Goal: Task Accomplishment & Management: Manage account settings

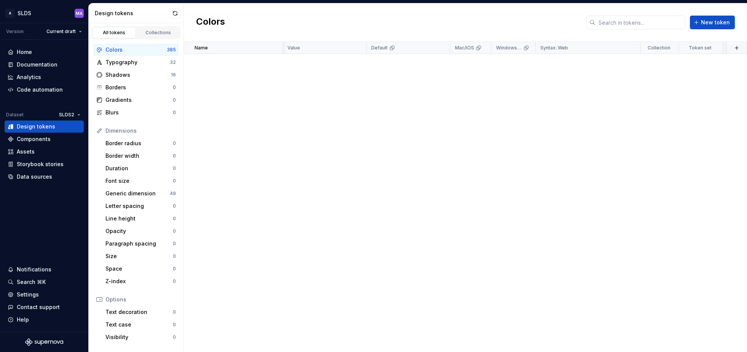
scroll to position [2655, 126]
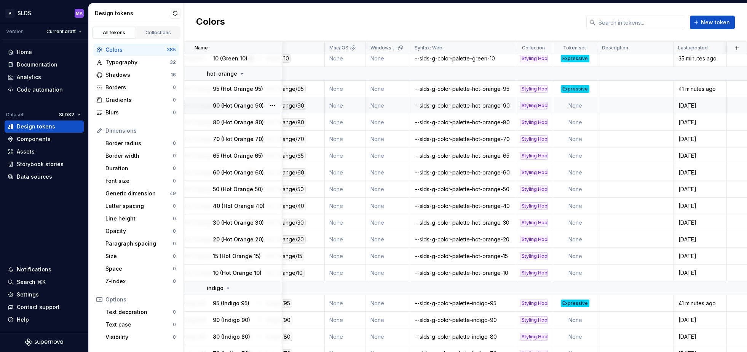
click at [582, 104] on td "None" at bounding box center [575, 105] width 44 height 17
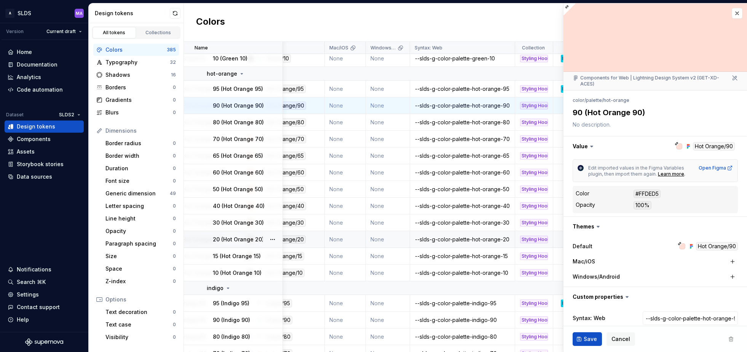
type textarea "*"
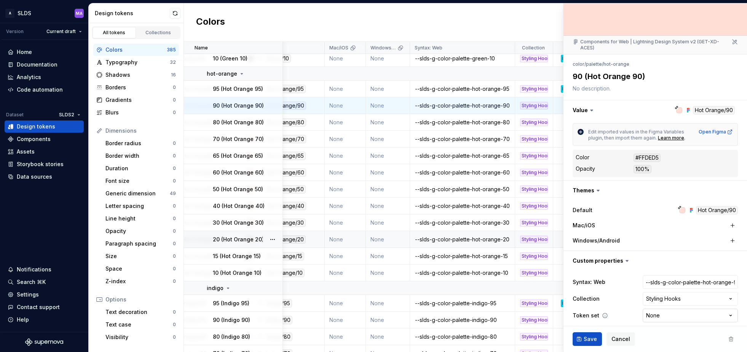
click at [676, 313] on html "A SLDS MA Version Current draft Home Documentation Analytics Code automation Da…" at bounding box center [373, 176] width 747 height 352
select select "**********"
click at [583, 338] on span "Save" at bounding box center [589, 340] width 13 height 8
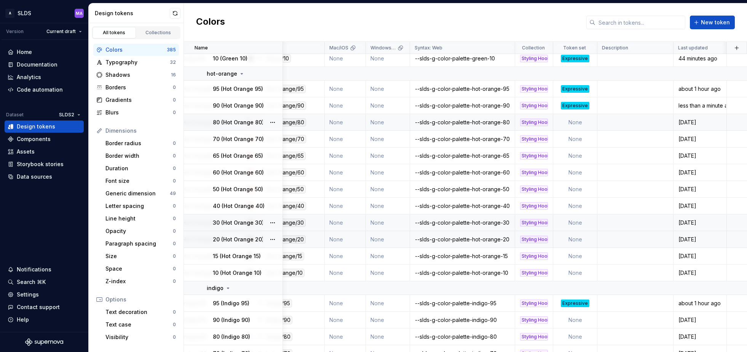
click at [578, 123] on td "None" at bounding box center [575, 122] width 44 height 17
type textarea "*"
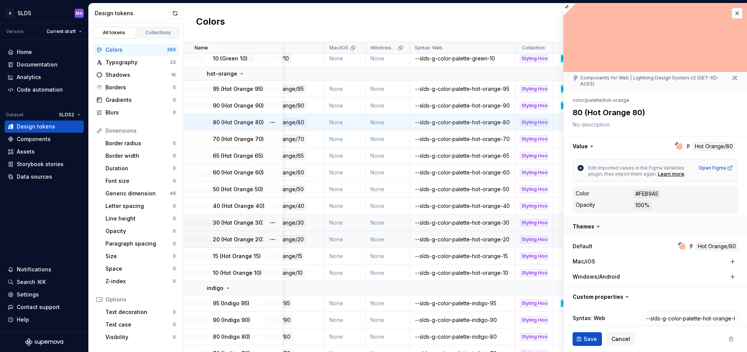
scroll to position [36, 0]
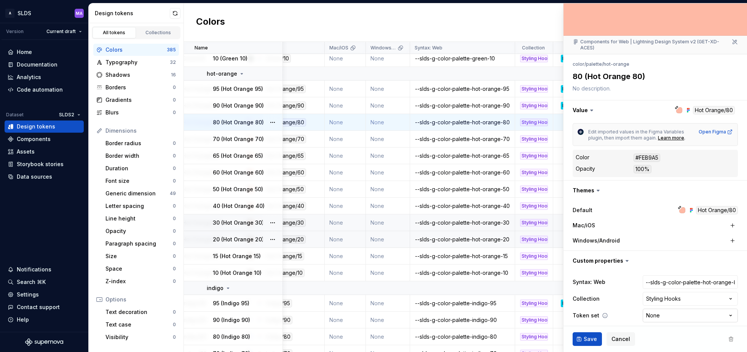
click at [680, 312] on html "A SLDS MA Version Current draft Home Documentation Analytics Code automation Da…" at bounding box center [373, 176] width 747 height 352
select select "**********"
click at [588, 337] on span "Save" at bounding box center [589, 340] width 13 height 8
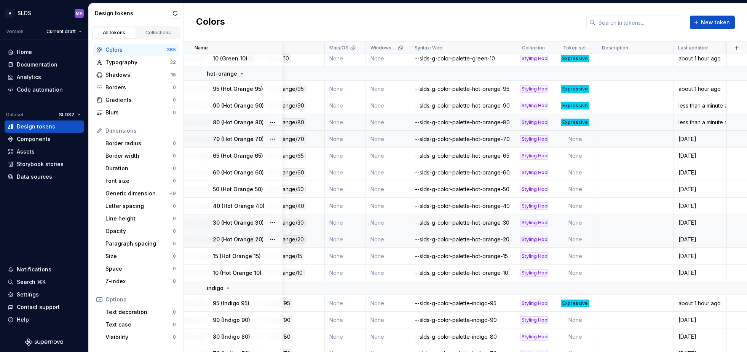
click at [575, 139] on td "None" at bounding box center [575, 139] width 44 height 17
type textarea "*"
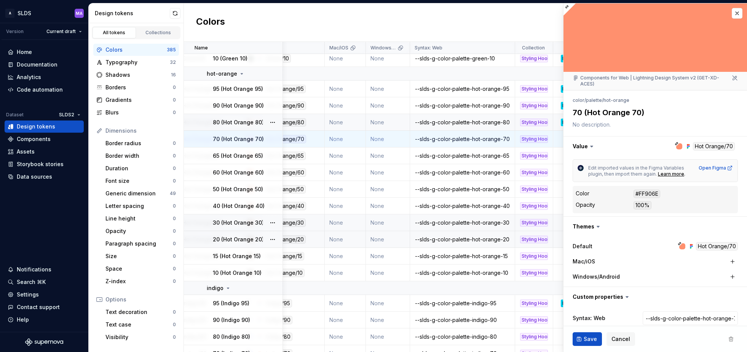
scroll to position [36, 0]
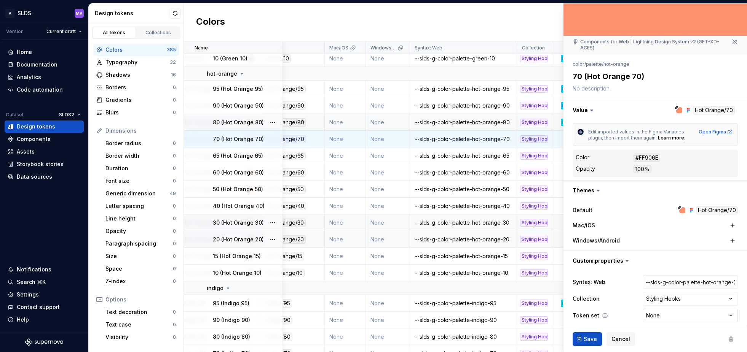
click at [664, 310] on html "A SLDS MA Version Current draft Home Documentation Analytics Code automation Da…" at bounding box center [373, 176] width 747 height 352
select select "**********"
click at [589, 339] on span "Save" at bounding box center [589, 340] width 13 height 8
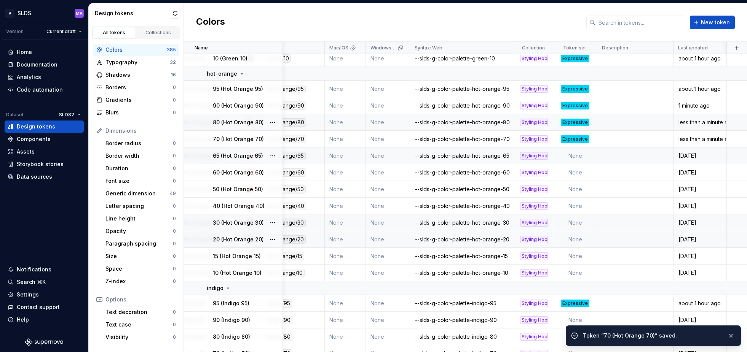
click at [575, 158] on td "None" at bounding box center [575, 156] width 44 height 17
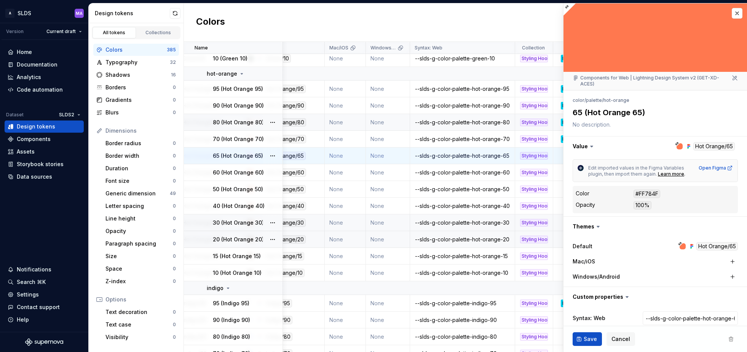
type textarea "*"
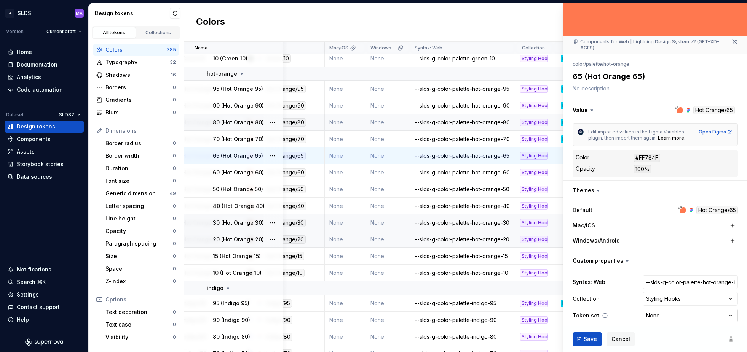
click at [684, 311] on html "A SLDS MA Version Current draft Home Documentation Analytics Code automation Da…" at bounding box center [373, 176] width 747 height 352
select select "**********"
click at [586, 339] on span "Save" at bounding box center [589, 340] width 13 height 8
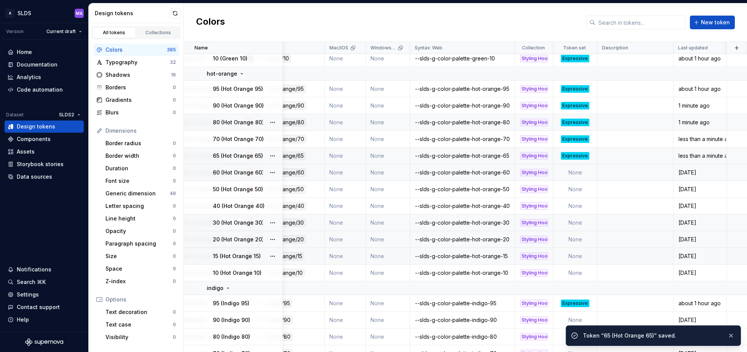
click at [577, 170] on td "None" at bounding box center [575, 172] width 44 height 17
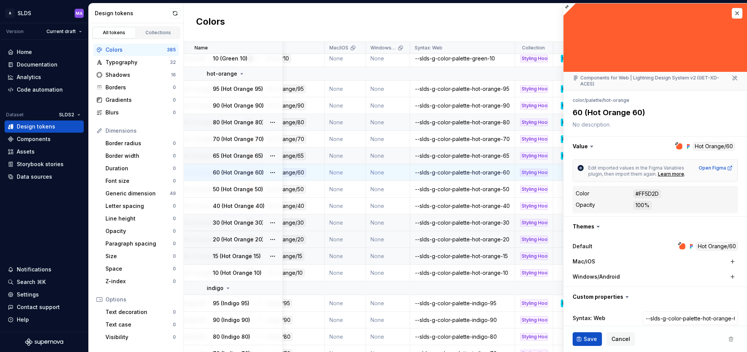
type textarea "*"
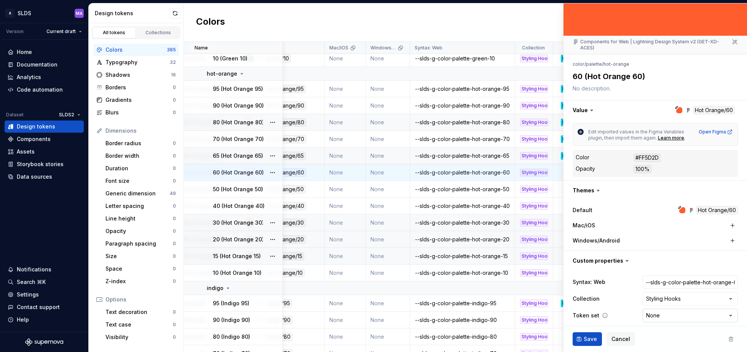
click at [671, 309] on html "A SLDS MA Version Current draft Home Documentation Analytics Code automation Da…" at bounding box center [373, 176] width 747 height 352
select select "**********"
click at [589, 340] on span "Save" at bounding box center [589, 340] width 13 height 8
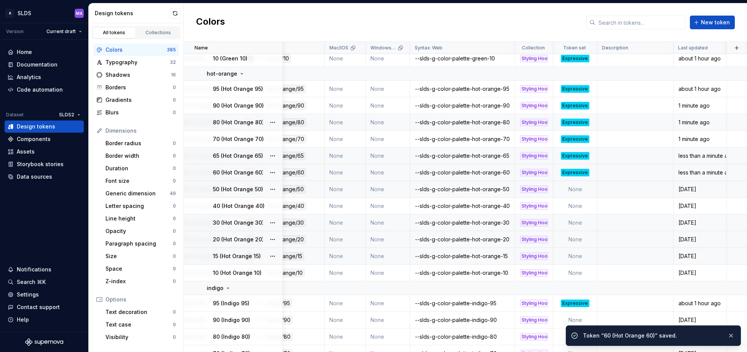
click at [580, 189] on td "None" at bounding box center [575, 189] width 44 height 17
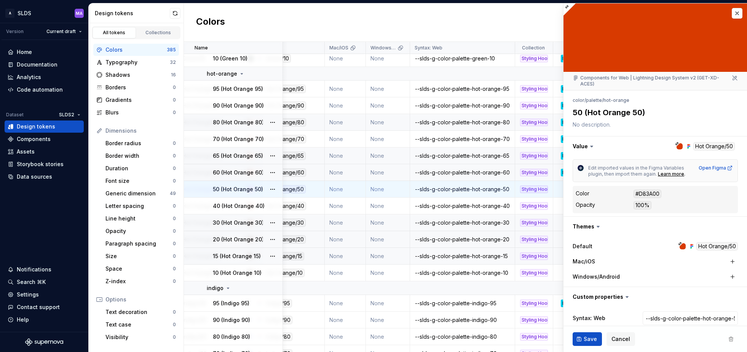
type textarea "*"
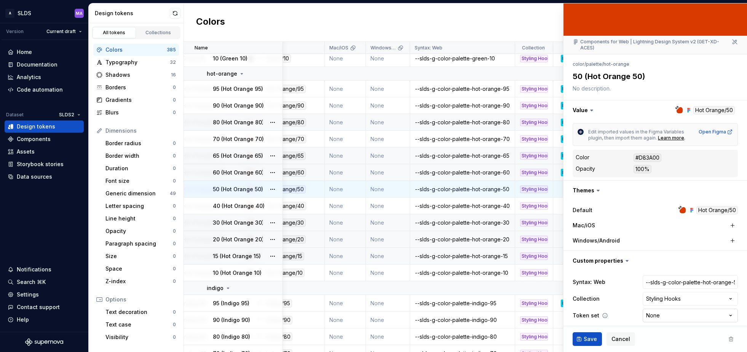
click at [667, 309] on html "A SLDS MA Version Current draft Home Documentation Analytics Code automation Da…" at bounding box center [373, 176] width 747 height 352
select select "**********"
click at [591, 338] on span "Save" at bounding box center [589, 340] width 13 height 8
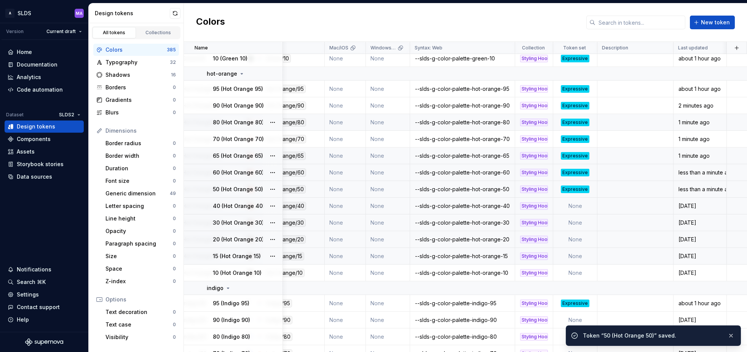
click at [578, 206] on td "None" at bounding box center [575, 206] width 44 height 17
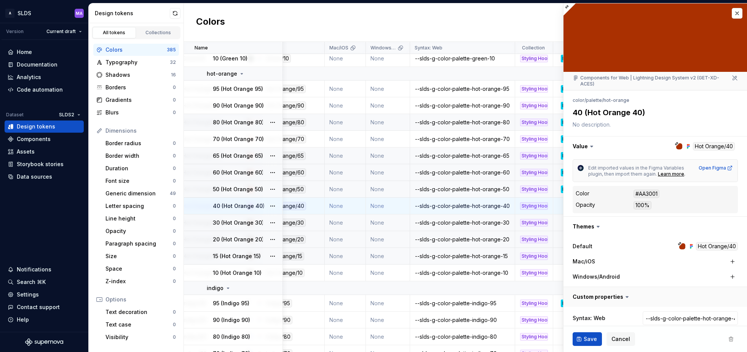
scroll to position [36, 0]
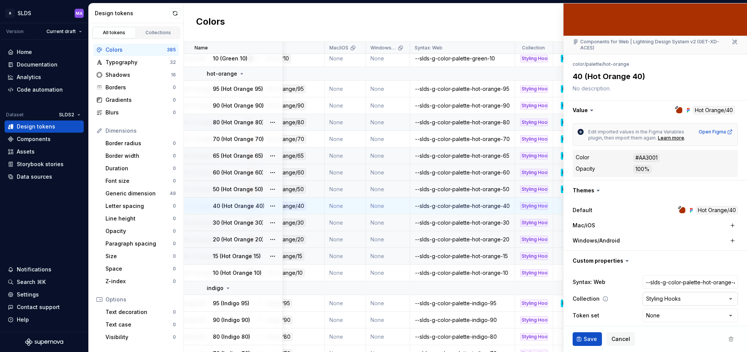
type textarea "*"
click at [672, 309] on html "A SLDS MA Version Current draft Home Documentation Analytics Code automation Da…" at bounding box center [373, 176] width 747 height 352
select select "**********"
click at [582, 340] on button "Save" at bounding box center [586, 340] width 29 height 14
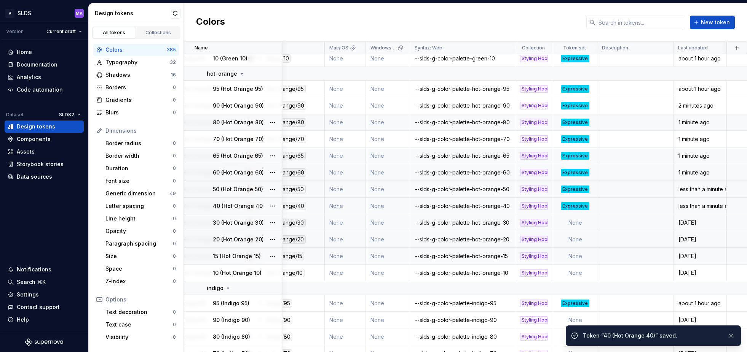
click at [583, 223] on td "None" at bounding box center [575, 223] width 44 height 17
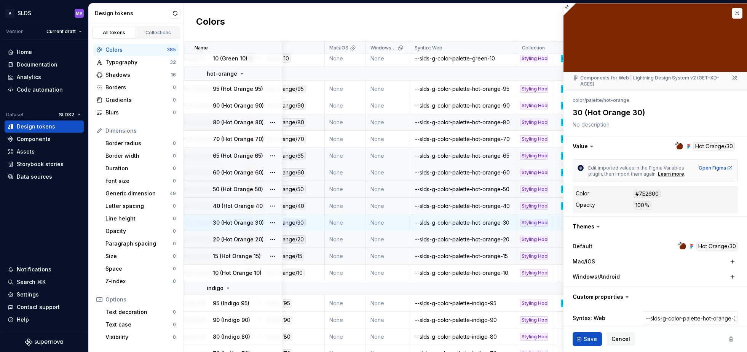
type textarea "*"
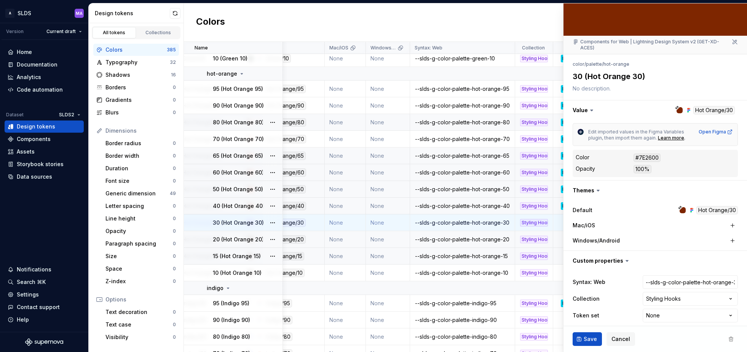
click at [662, 311] on html "A SLDS MA Version Current draft Home Documentation Analytics Code automation Da…" at bounding box center [373, 176] width 747 height 352
select select "**********"
click at [587, 340] on span "Save" at bounding box center [589, 340] width 13 height 8
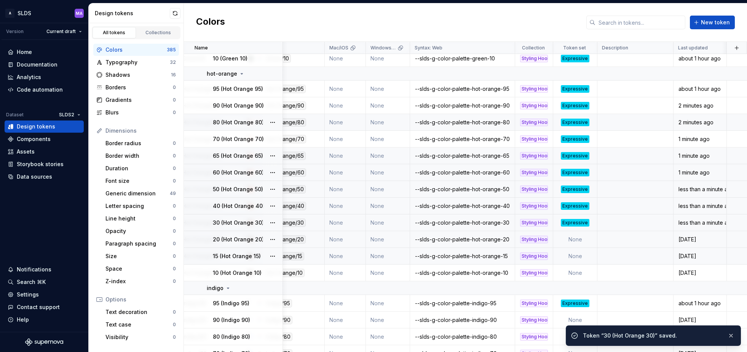
click at [585, 241] on td "None" at bounding box center [575, 239] width 44 height 17
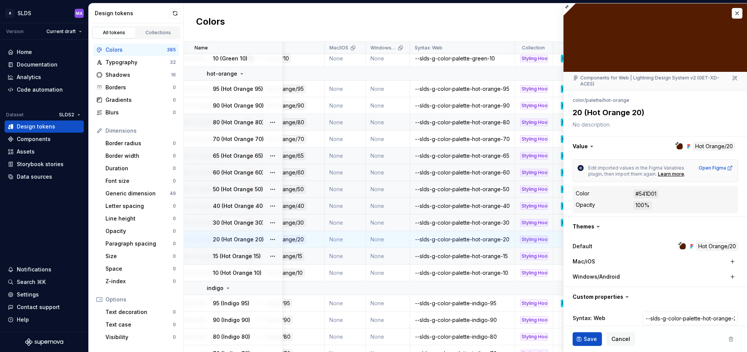
scroll to position [36, 0]
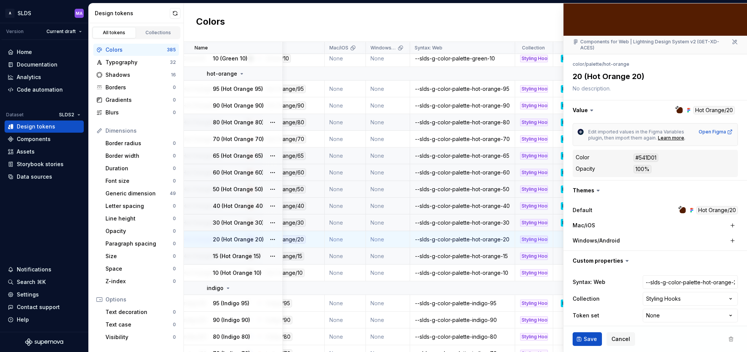
type textarea "*"
click at [660, 309] on html "A SLDS MA Version Current draft Home Documentation Analytics Code automation Da…" at bounding box center [373, 176] width 747 height 352
select select "**********"
click at [583, 337] on span "Save" at bounding box center [589, 340] width 13 height 8
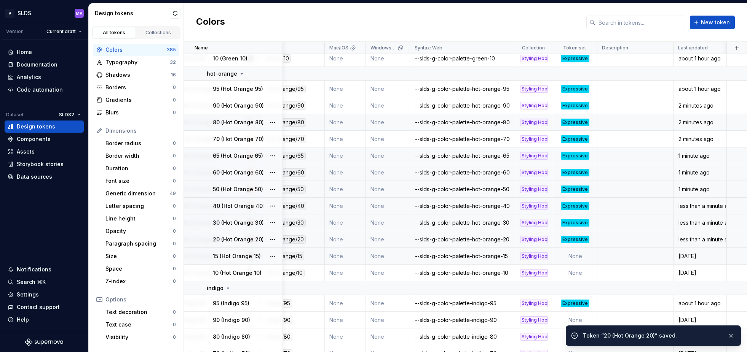
click at [577, 257] on td "None" at bounding box center [575, 256] width 44 height 17
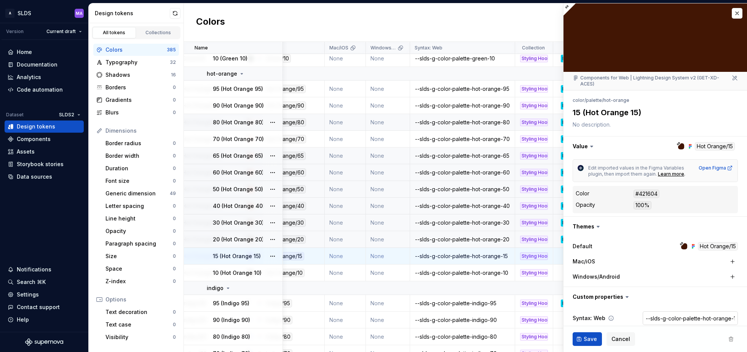
type textarea "*"
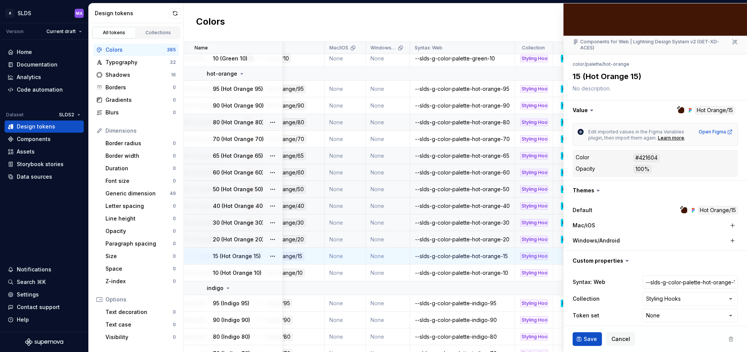
click at [671, 311] on html "A SLDS MA Version Current draft Home Documentation Analytics Code automation Da…" at bounding box center [373, 176] width 747 height 352
select select "**********"
click at [587, 339] on span "Save" at bounding box center [589, 340] width 13 height 8
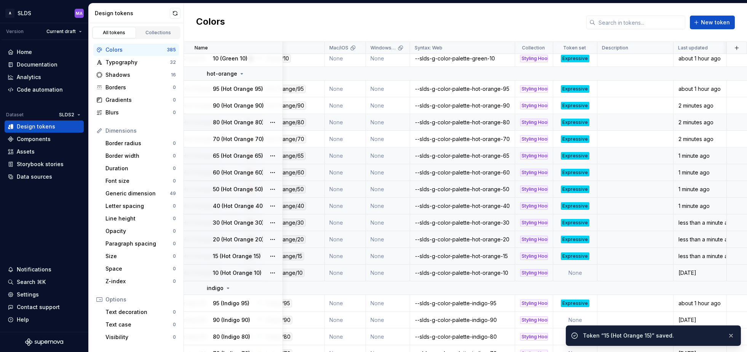
click at [576, 273] on td "None" at bounding box center [575, 273] width 44 height 17
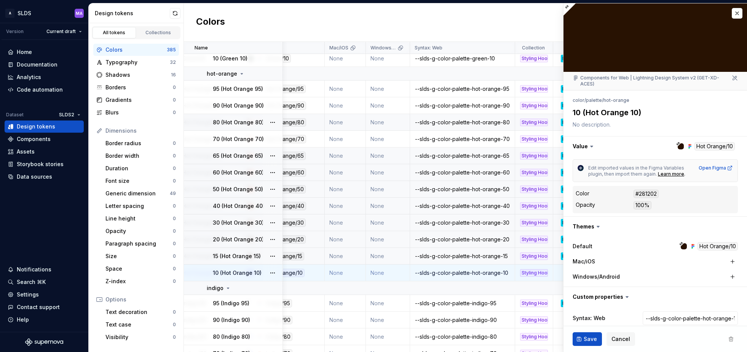
type textarea "*"
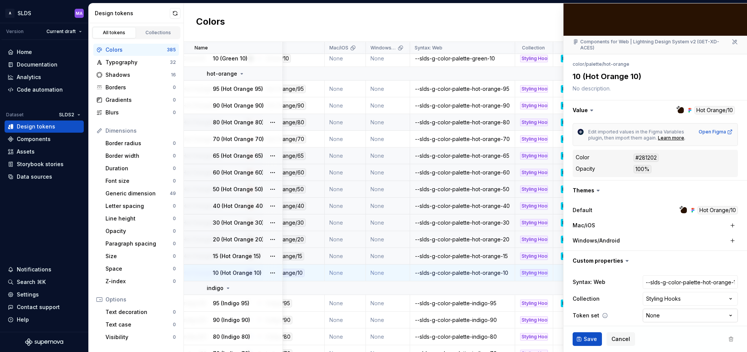
click at [667, 311] on html "A SLDS MA Version Current draft Home Documentation Analytics Code automation Da…" at bounding box center [373, 176] width 747 height 352
select select "**********"
click at [590, 339] on span "Save" at bounding box center [589, 340] width 13 height 8
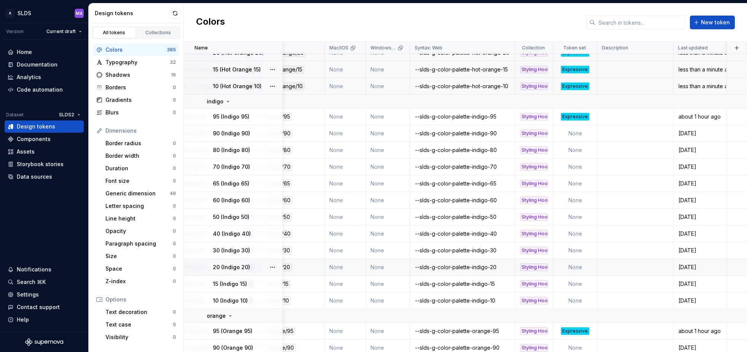
scroll to position [2852, 126]
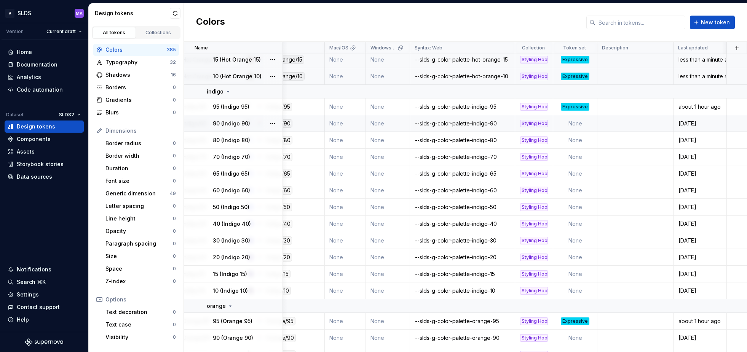
click at [578, 126] on td "None" at bounding box center [575, 123] width 44 height 17
type textarea "*"
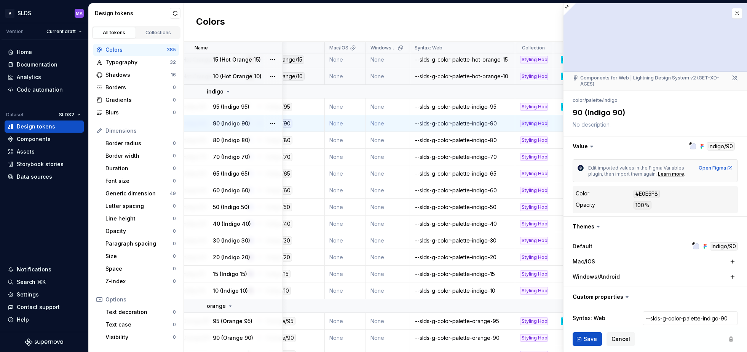
scroll to position [36, 0]
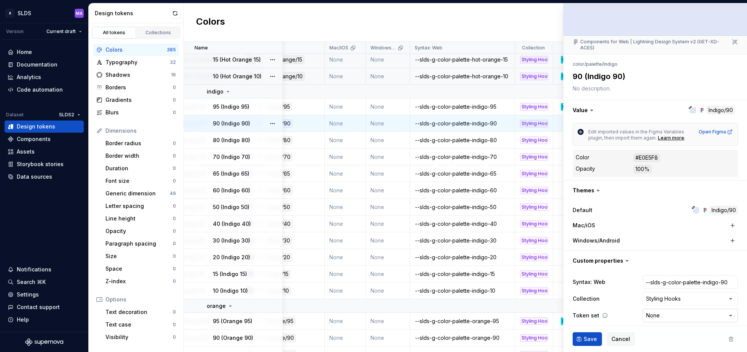
click at [673, 311] on html "A SLDS MA Version Current draft Home Documentation Analytics Code automation Da…" at bounding box center [373, 176] width 747 height 352
select select "**********"
click at [583, 336] on span "Save" at bounding box center [589, 340] width 13 height 8
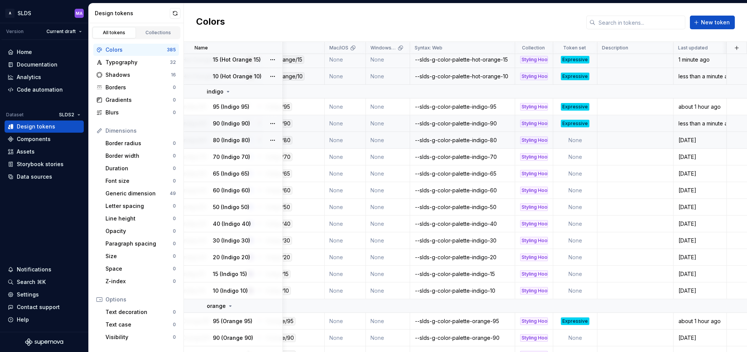
click at [577, 139] on td "None" at bounding box center [575, 140] width 44 height 17
type textarea "*"
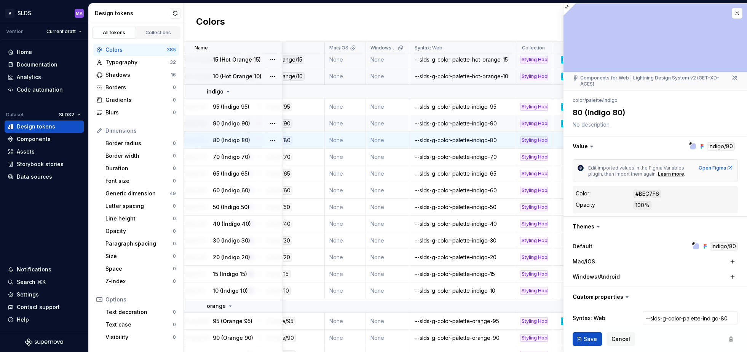
scroll to position [36, 0]
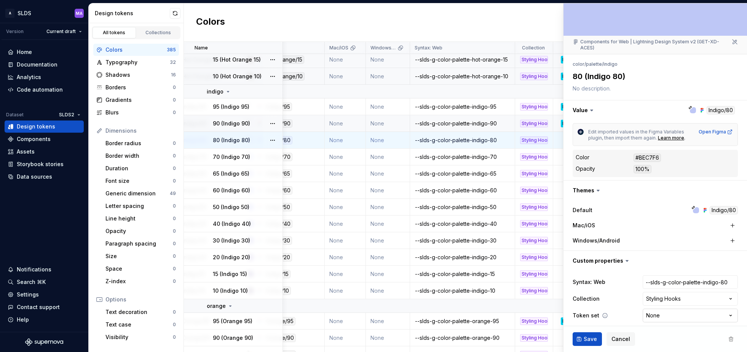
click at [672, 313] on html "A SLDS MA Version Current draft Home Documentation Analytics Code automation Da…" at bounding box center [373, 176] width 747 height 352
select select "**********"
click at [590, 338] on span "Save" at bounding box center [589, 340] width 13 height 8
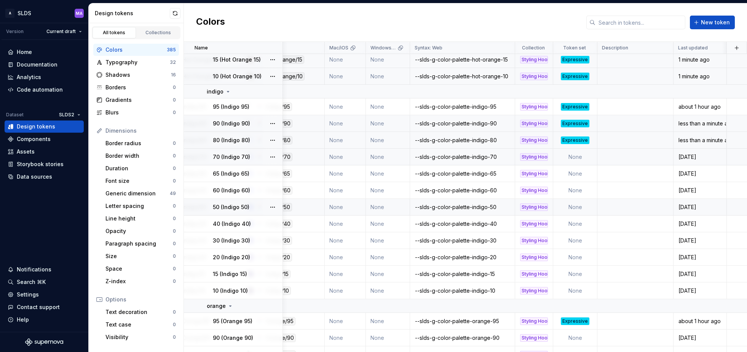
click at [580, 156] on td "None" at bounding box center [575, 157] width 44 height 17
type textarea "*"
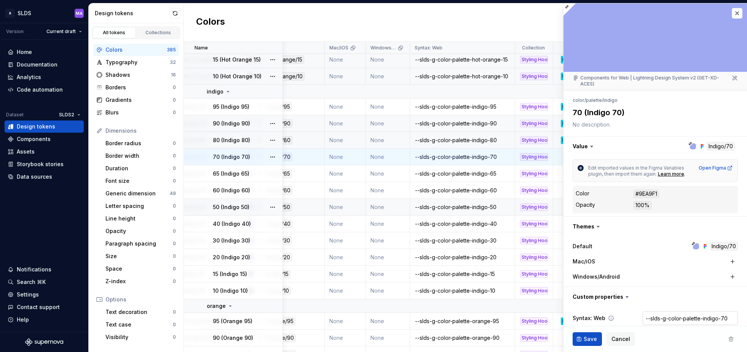
scroll to position [36, 0]
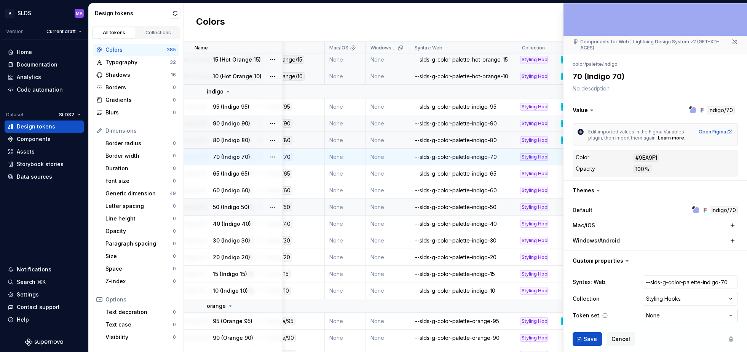
click at [664, 311] on html "A SLDS MA Version Current draft Home Documentation Analytics Code automation Da…" at bounding box center [373, 176] width 747 height 352
select select "**********"
click at [584, 341] on span "Save" at bounding box center [589, 340] width 13 height 8
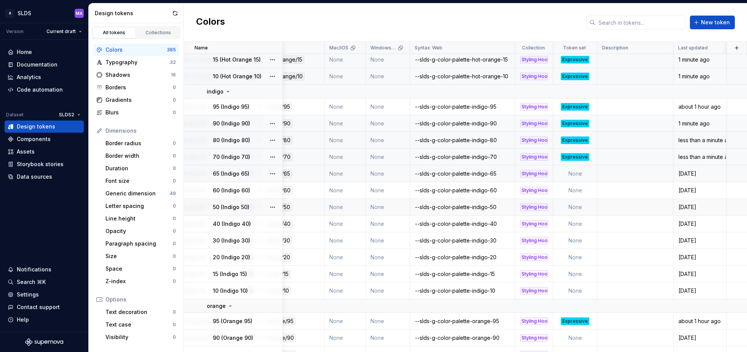
click at [579, 174] on td "None" at bounding box center [575, 174] width 44 height 17
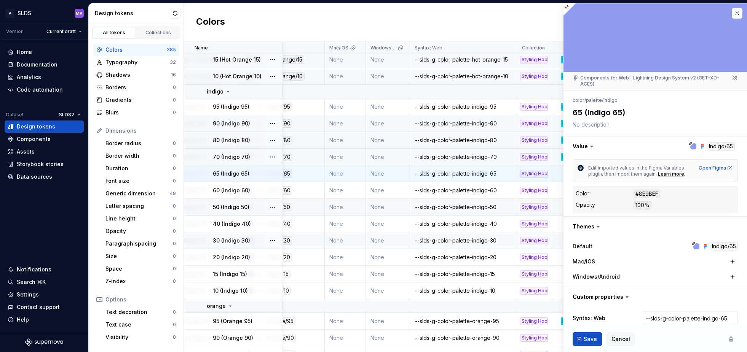
type textarea "*"
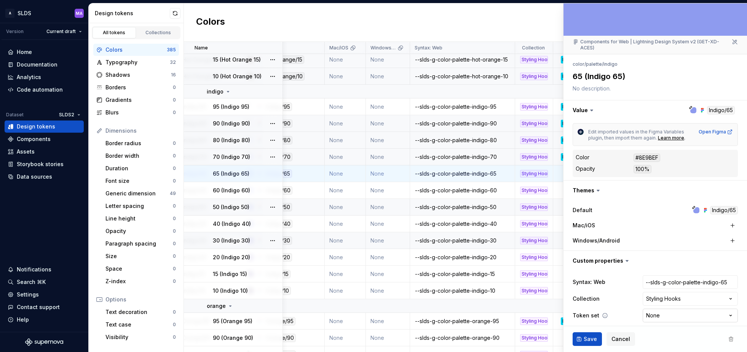
click at [668, 308] on html "A SLDS MA Version Current draft Home Documentation Analytics Code automation Da…" at bounding box center [373, 176] width 747 height 352
select select "**********"
click at [589, 340] on span "Save" at bounding box center [589, 340] width 13 height 8
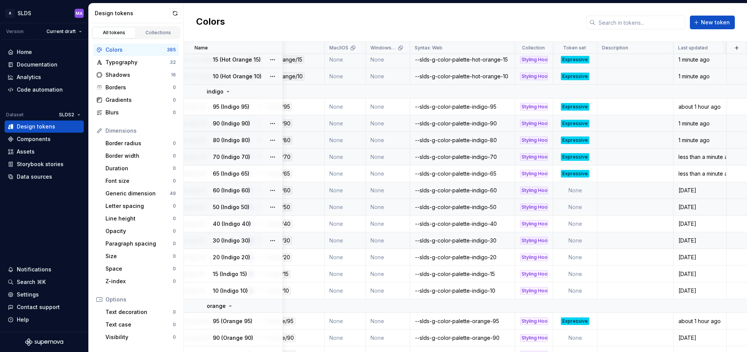
click at [583, 192] on td "None" at bounding box center [575, 190] width 44 height 17
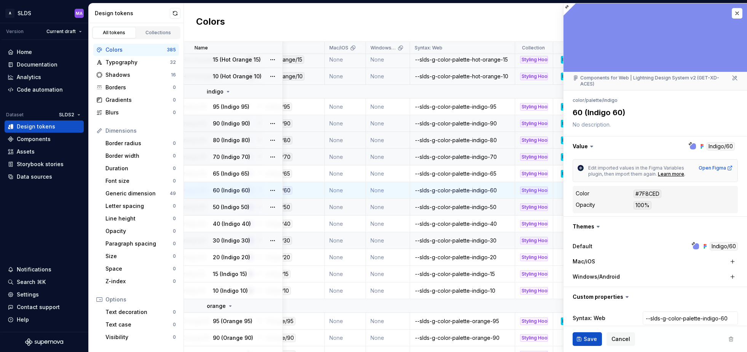
type textarea "*"
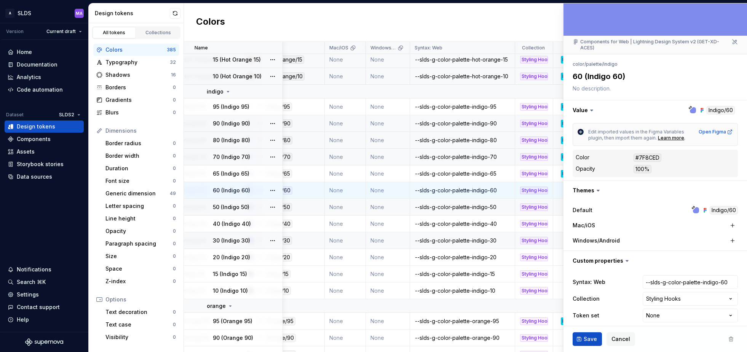
click at [670, 308] on html "A SLDS MA Version Current draft Home Documentation Analytics Code automation Da…" at bounding box center [373, 176] width 747 height 352
select select "**********"
click at [582, 339] on button "Save" at bounding box center [586, 340] width 29 height 14
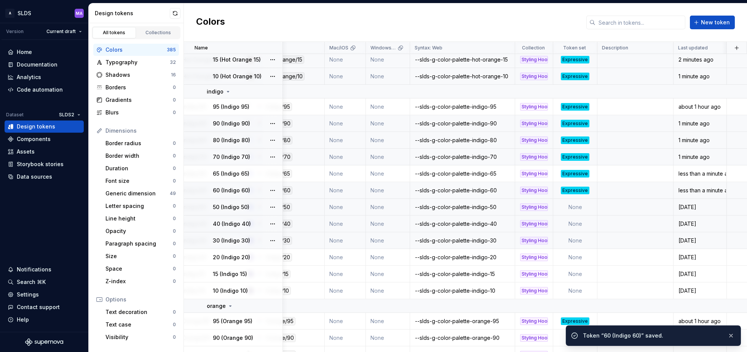
click at [583, 207] on td "None" at bounding box center [575, 207] width 44 height 17
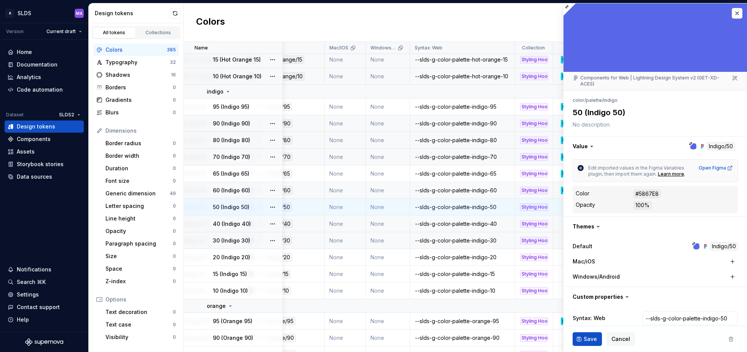
type textarea "*"
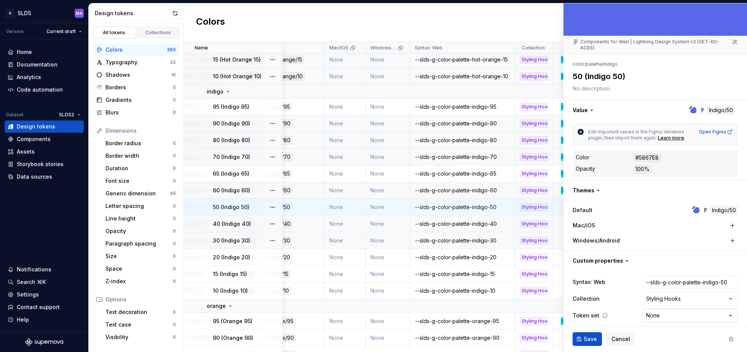
click at [664, 311] on html "A SLDS MA Version Current draft Home Documentation Analytics Code automation Da…" at bounding box center [373, 176] width 747 height 352
select select "**********"
click at [588, 337] on span "Save" at bounding box center [589, 340] width 13 height 8
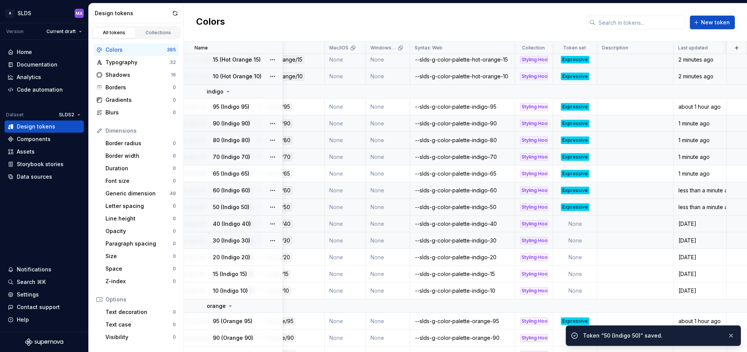
click at [585, 223] on td "None" at bounding box center [575, 224] width 44 height 17
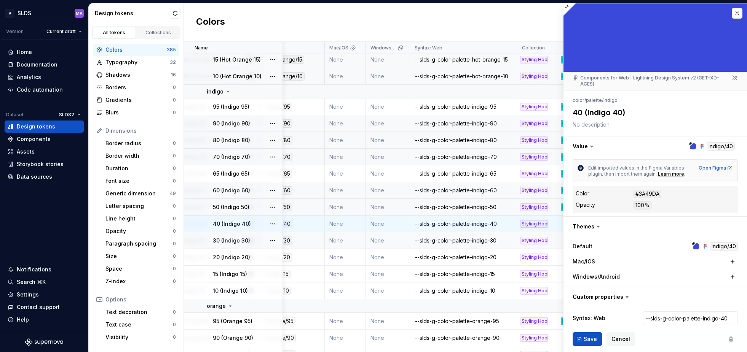
type textarea "*"
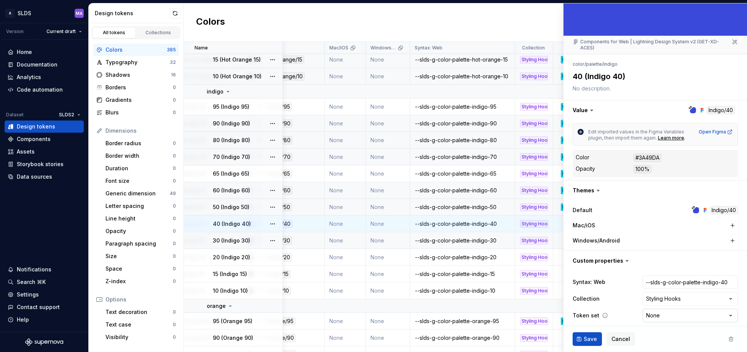
click at [680, 310] on html "A SLDS MA Version Current draft Home Documentation Analytics Code automation Da…" at bounding box center [373, 176] width 747 height 352
select select "**********"
click at [589, 340] on span "Save" at bounding box center [589, 340] width 13 height 8
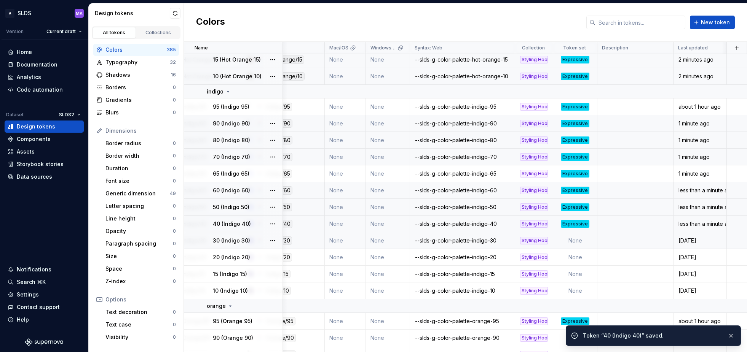
click at [582, 241] on td "None" at bounding box center [575, 241] width 44 height 17
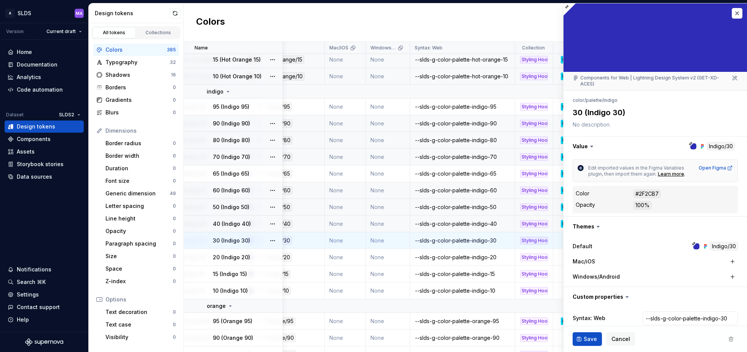
type textarea "*"
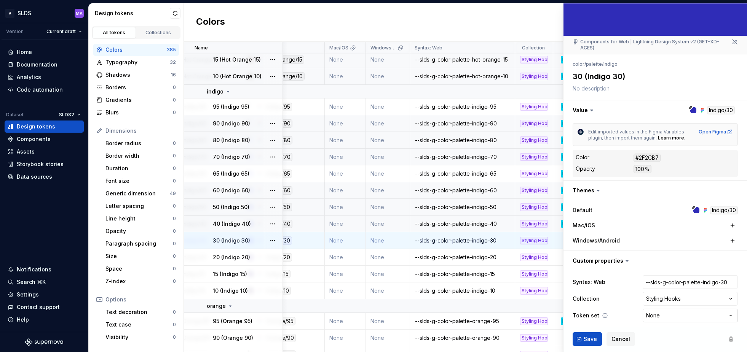
click at [671, 311] on html "A SLDS MA Version Current draft Home Documentation Analytics Code automation Da…" at bounding box center [373, 176] width 747 height 352
select select "**********"
click at [591, 338] on span "Save" at bounding box center [589, 340] width 13 height 8
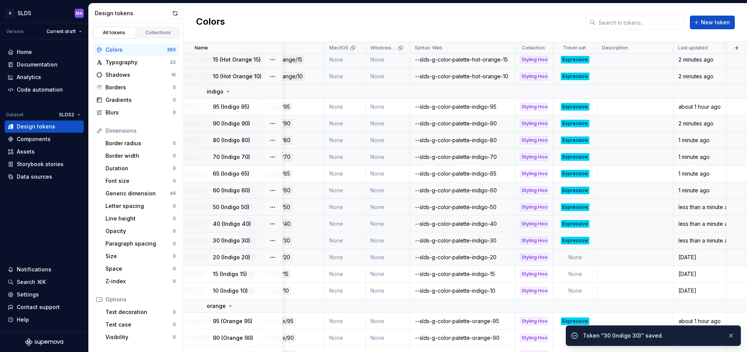
click at [584, 258] on td "None" at bounding box center [575, 257] width 44 height 17
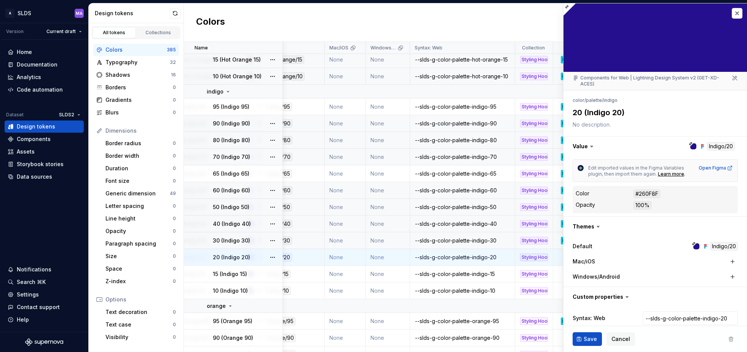
scroll to position [36, 0]
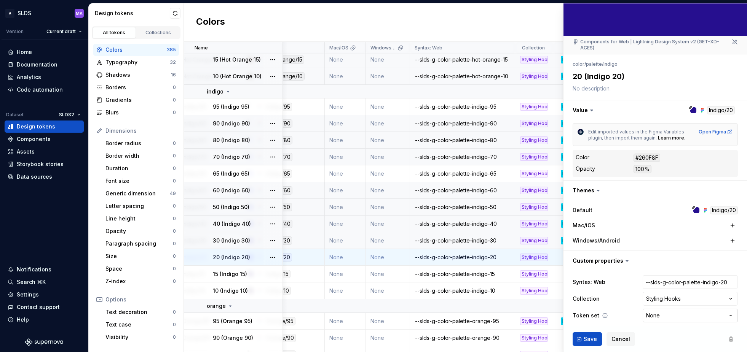
click at [681, 311] on html "A SLDS MA Version Current draft Home Documentation Analytics Code automation Da…" at bounding box center [373, 176] width 747 height 352
type textarea "*"
select select "**********"
click at [590, 336] on span "Save" at bounding box center [589, 340] width 13 height 8
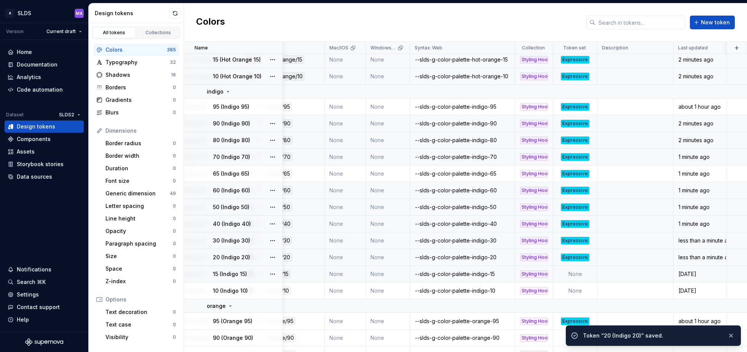
click at [577, 274] on td "None" at bounding box center [575, 274] width 44 height 17
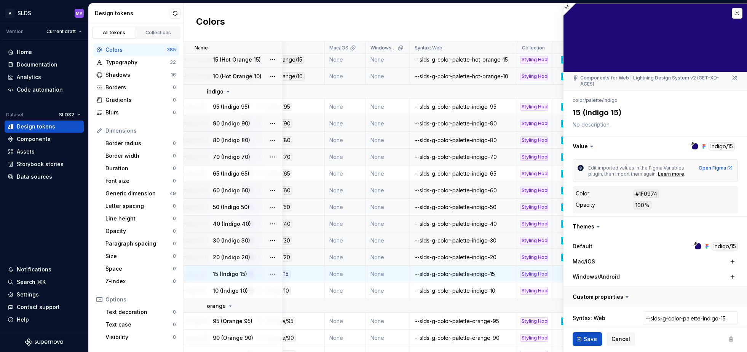
type textarea "*"
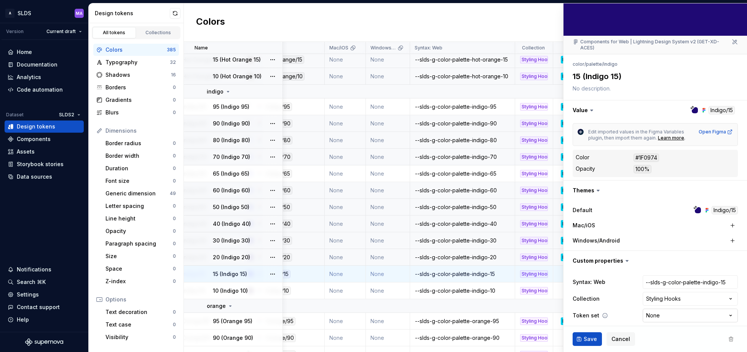
click at [671, 311] on html "A SLDS MA Version Current draft Home Documentation Analytics Code automation Da…" at bounding box center [373, 176] width 747 height 352
select select "**********"
click at [585, 341] on span "Save" at bounding box center [589, 340] width 13 height 8
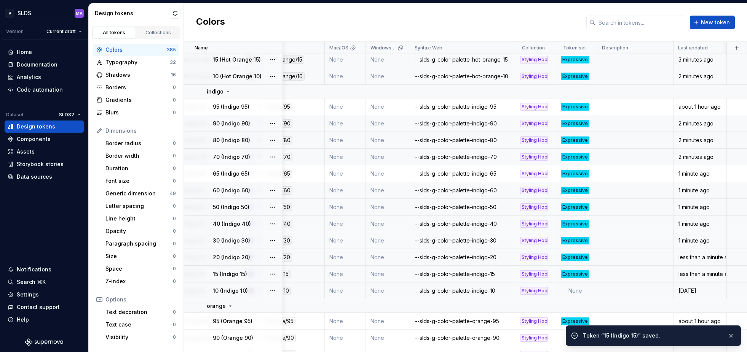
click at [571, 289] on td "None" at bounding box center [575, 291] width 44 height 17
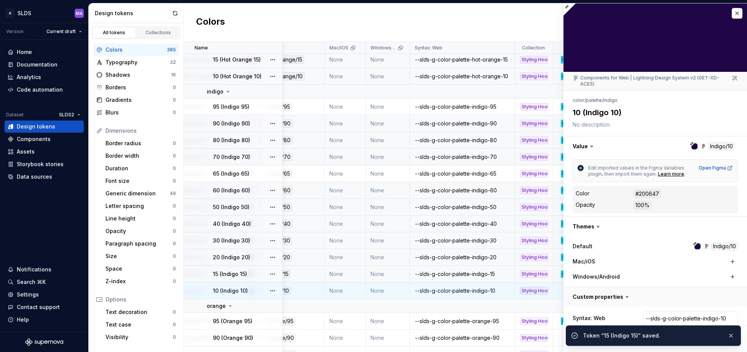
scroll to position [36, 0]
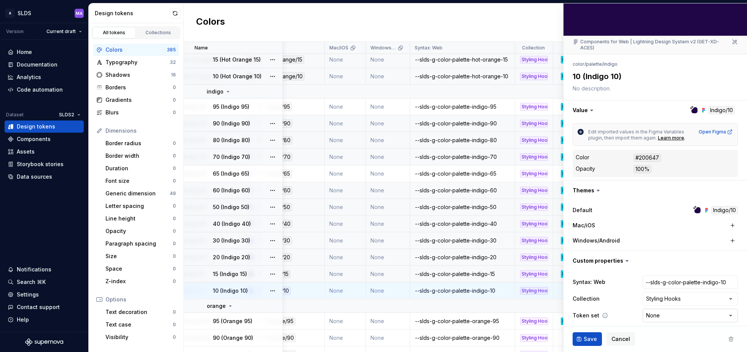
type textarea "*"
click at [679, 308] on html "A SLDS MA Version Current draft Home Documentation Analytics Code automation Da…" at bounding box center [373, 176] width 747 height 352
select select "**********"
click at [585, 337] on span "Save" at bounding box center [589, 340] width 13 height 8
type textarea "*"
